Goal: Task Accomplishment & Management: Use online tool/utility

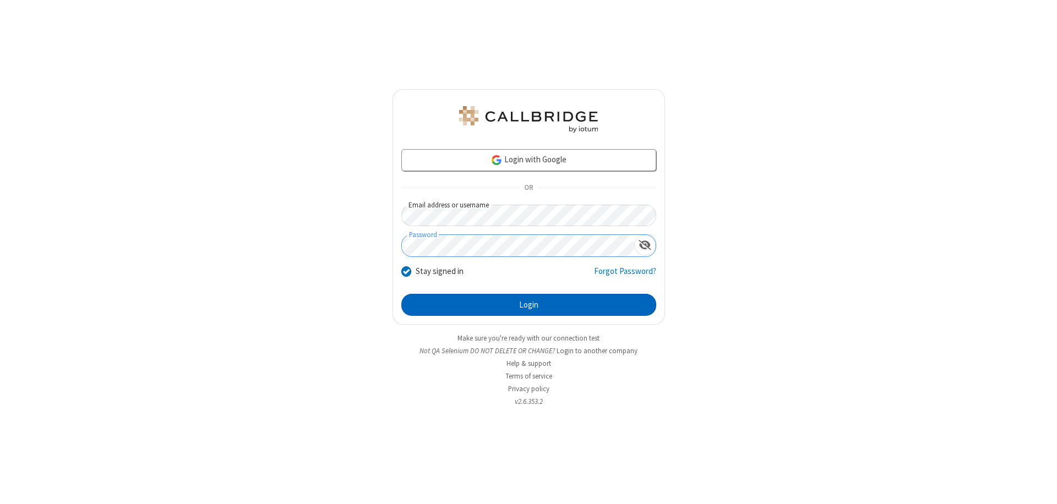
click at [528, 305] on button "Login" at bounding box center [528, 305] width 255 height 22
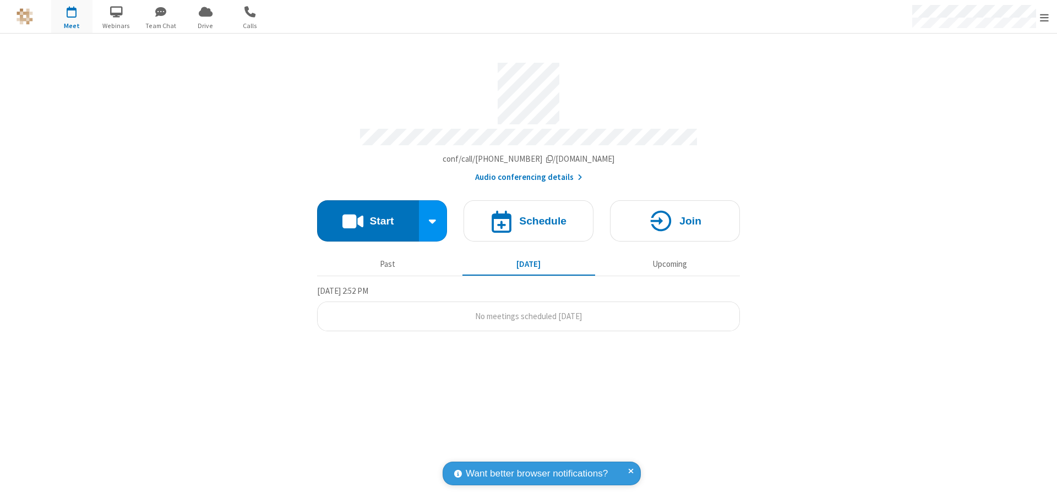
click at [368, 216] on button "Start" at bounding box center [368, 220] width 102 height 41
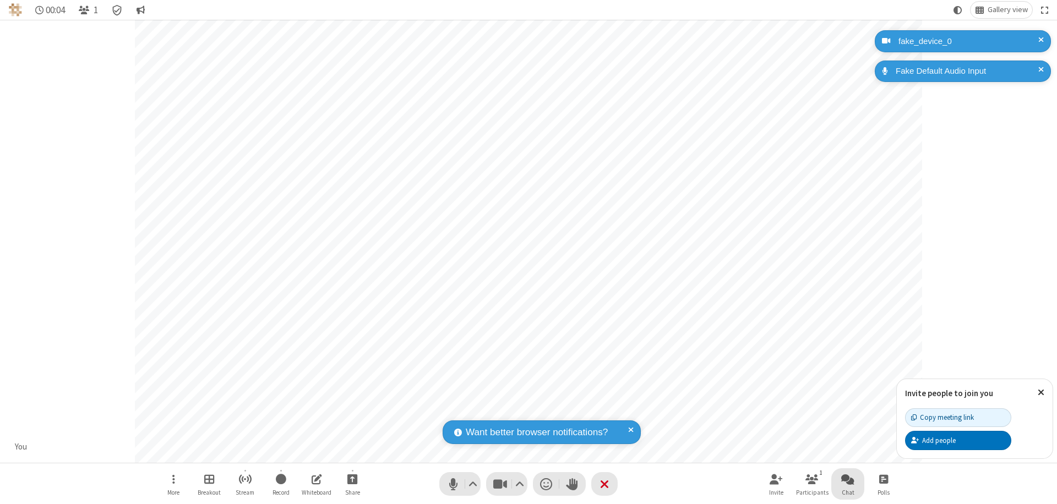
click at [848, 479] on span "Open chat" at bounding box center [847, 479] width 13 height 14
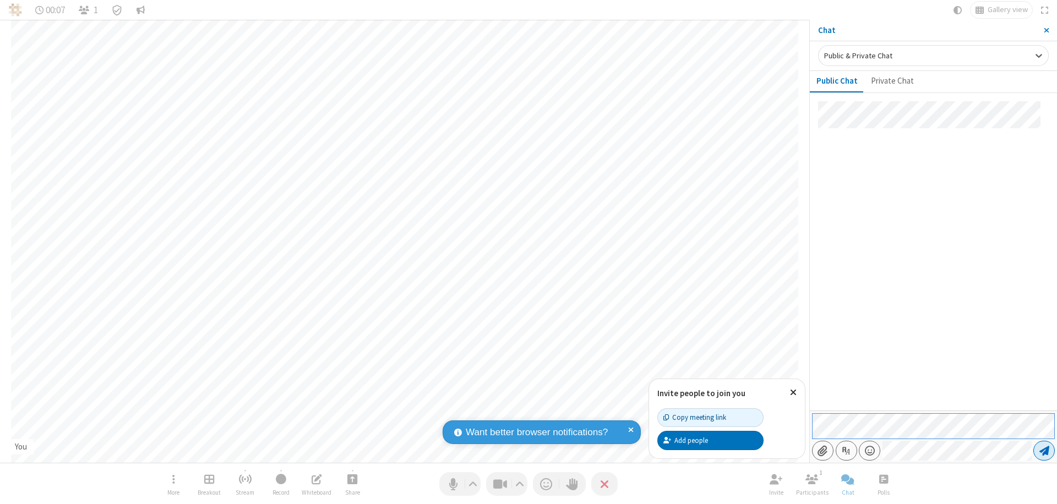
click at [1044, 451] on span "Send message" at bounding box center [1044, 450] width 10 height 11
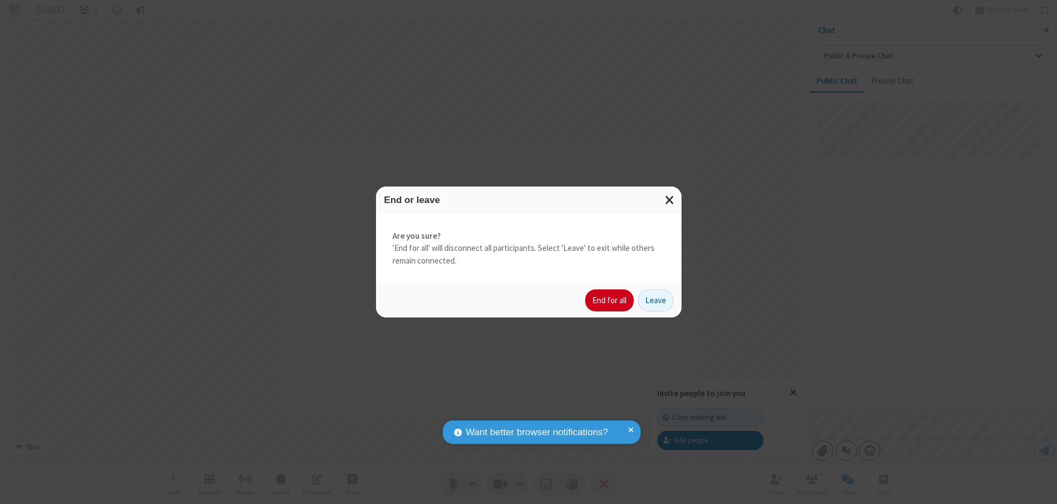
click at [610, 301] on button "End for all" at bounding box center [609, 301] width 48 height 22
